Goal: Task Accomplishment & Management: Manage account settings

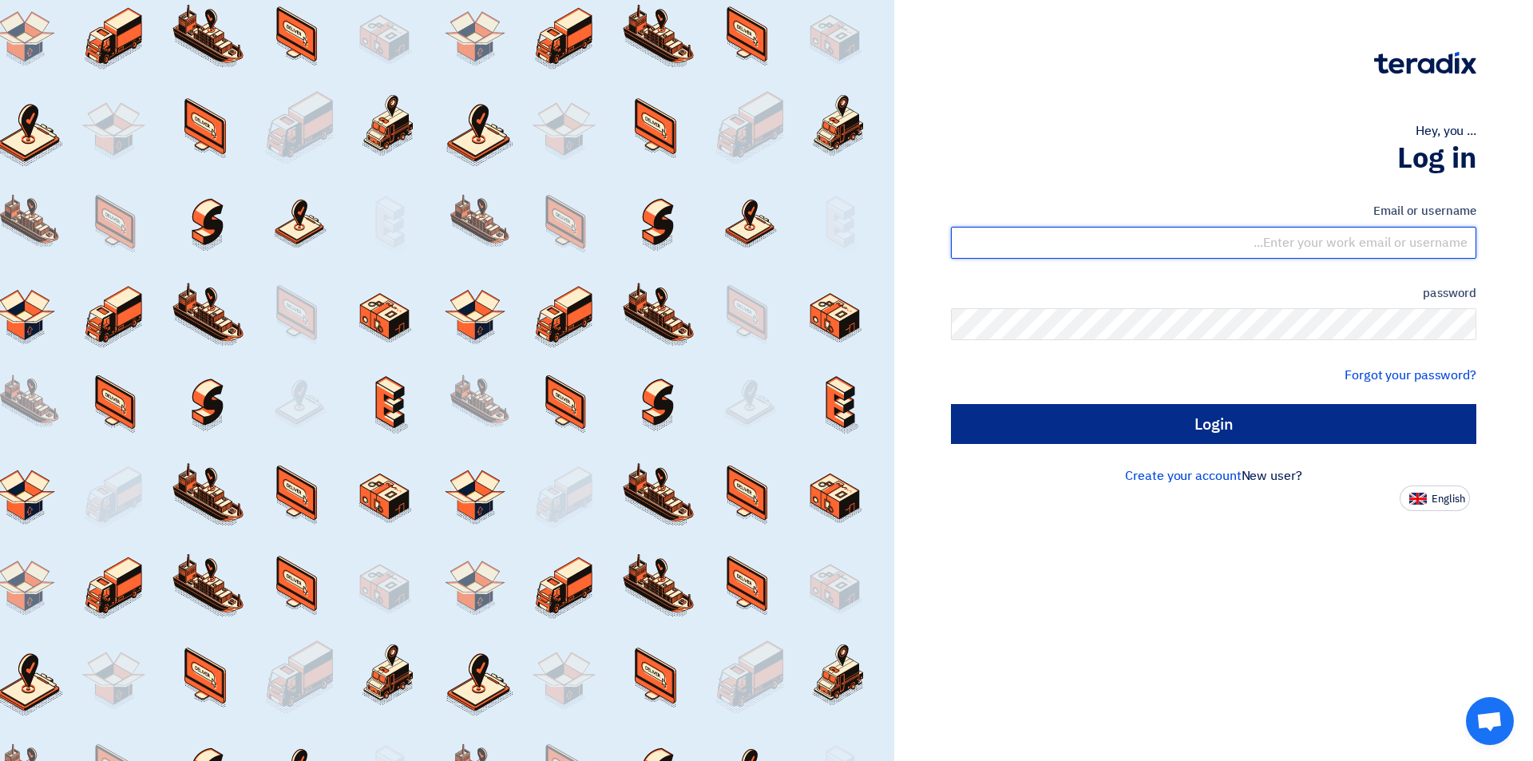
type input "sales@tareeqalkhair.com"
click at [1185, 427] on input "Login" at bounding box center [1213, 424] width 525 height 40
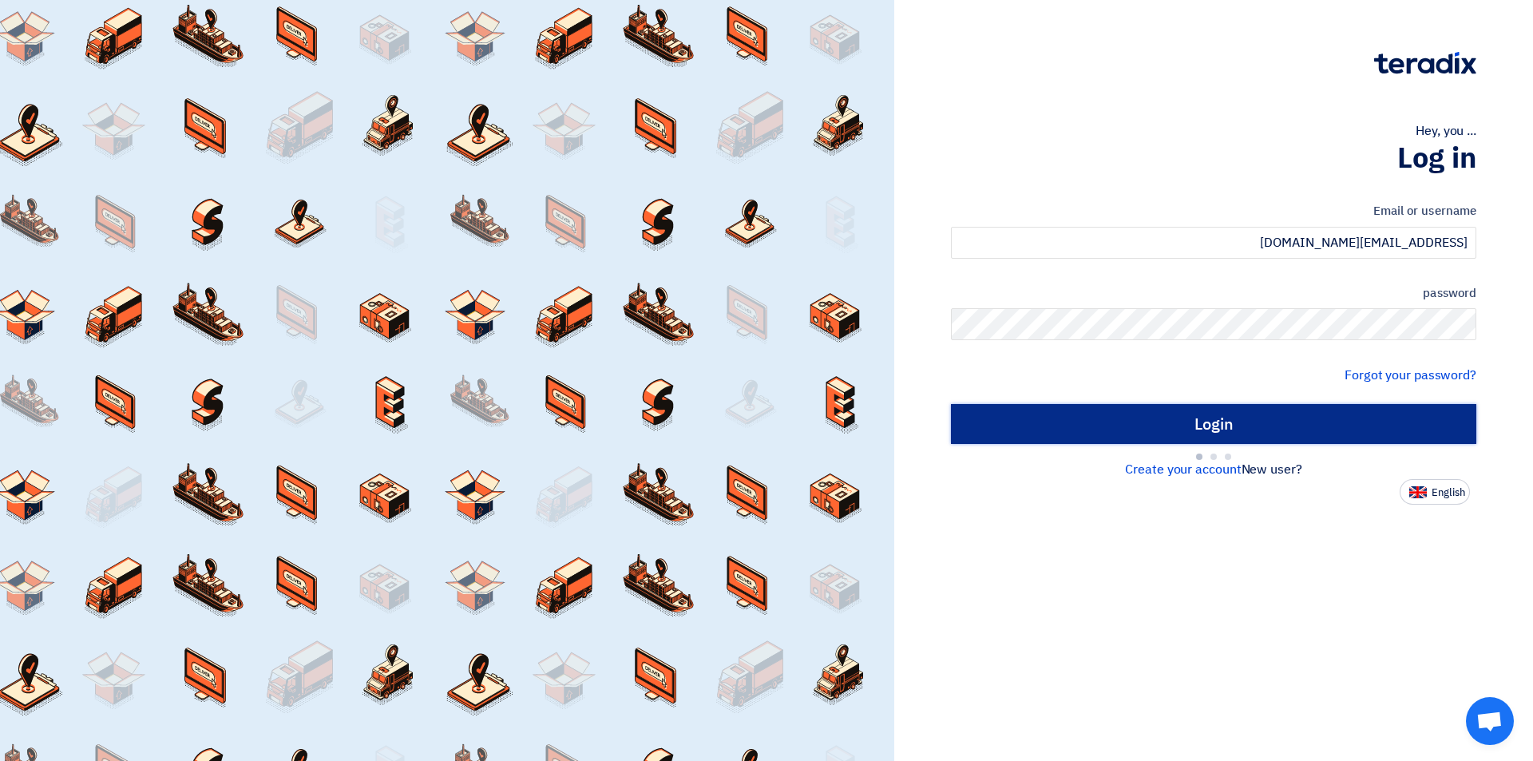
type input "Sign in"
